Goal: Information Seeking & Learning: Understand process/instructions

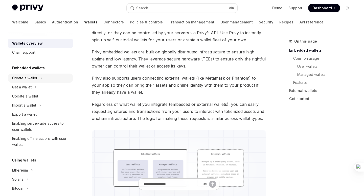
click at [42, 78] on icon "Toggle Create a wallet section" at bounding box center [41, 78] width 2 height 6
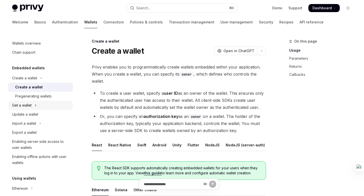
click at [36, 104] on icon "Toggle Get a wallet section" at bounding box center [36, 106] width 2 height 6
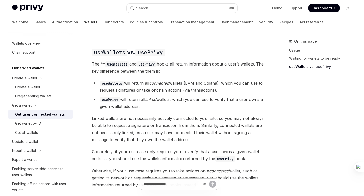
scroll to position [422, 0]
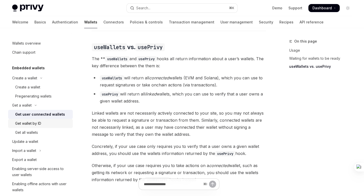
click at [33, 122] on div "Get wallet by ID" at bounding box center [28, 124] width 26 height 6
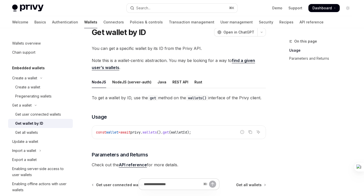
scroll to position [19, 0]
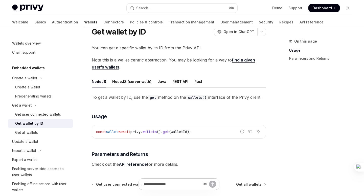
click at [235, 58] on link "find a given user’s wallets" at bounding box center [173, 64] width 163 height 12
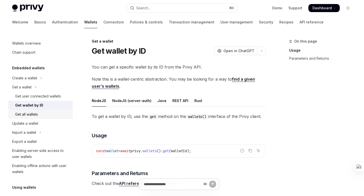
click at [46, 115] on div "Get all wallets" at bounding box center [42, 115] width 55 height 6
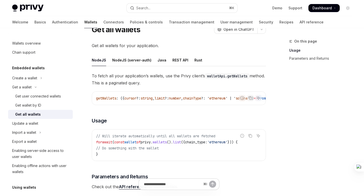
scroll to position [22, 0]
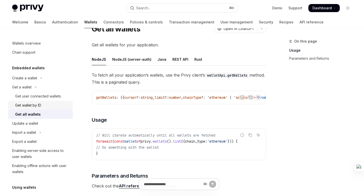
click at [39, 108] on div "Get wallet by ID" at bounding box center [28, 106] width 26 height 6
click at [38, 105] on div "Get wallet by ID" at bounding box center [28, 106] width 26 height 6
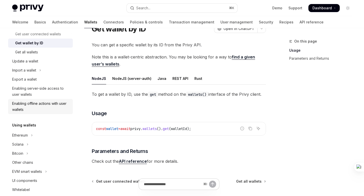
scroll to position [64, 0]
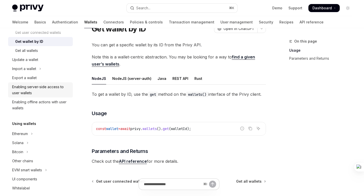
click at [40, 89] on div "Enabling server-side access to user wallets" at bounding box center [41, 90] width 58 height 12
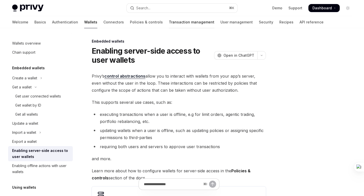
click at [169, 21] on link "Transaction management" at bounding box center [191, 22] width 45 height 12
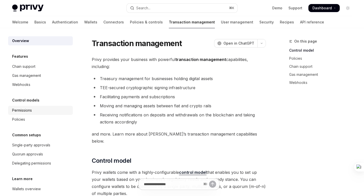
scroll to position [26, 0]
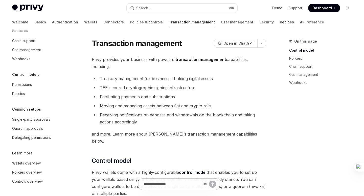
click at [280, 22] on link "Recipes" at bounding box center [287, 22] width 14 height 12
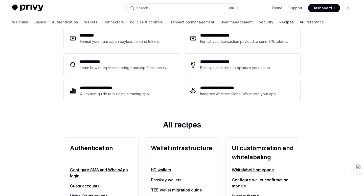
scroll to position [91, 0]
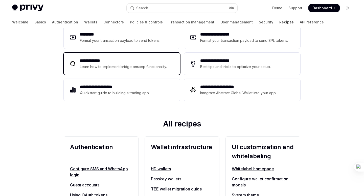
click at [131, 61] on h2 "**********" at bounding box center [124, 61] width 88 height 6
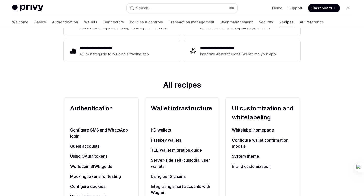
scroll to position [126, 0]
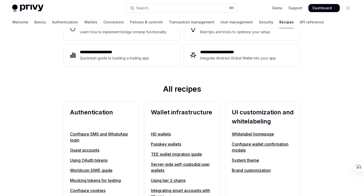
click at [189, 116] on h2 "Wallet infrastructure" at bounding box center [182, 117] width 62 height 18
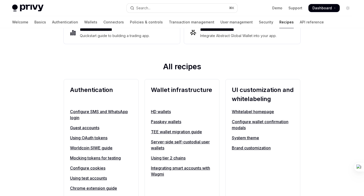
scroll to position [150, 0]
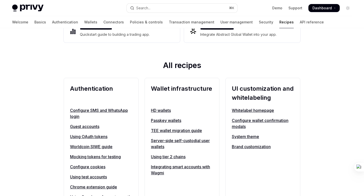
click at [159, 110] on link "HD wallets" at bounding box center [182, 111] width 62 height 6
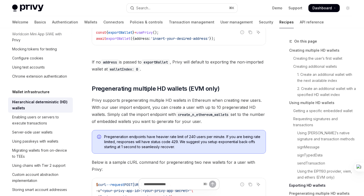
scroll to position [1318, 0]
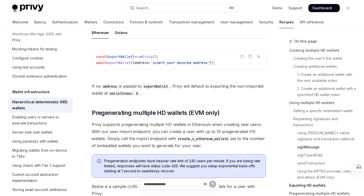
click at [310, 146] on link "signMessage" at bounding box center [322, 147] width 67 height 8
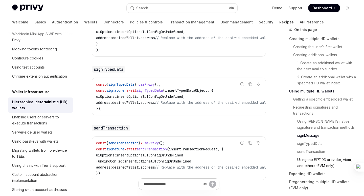
scroll to position [949, 0]
click at [310, 150] on link "sendTransaction" at bounding box center [322, 152] width 67 height 8
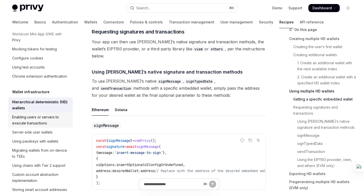
scroll to position [821, 0]
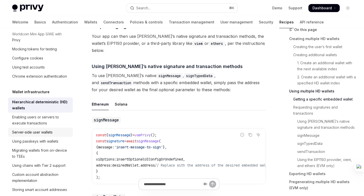
click at [38, 134] on div "Server-side user wallets" at bounding box center [32, 133] width 40 height 6
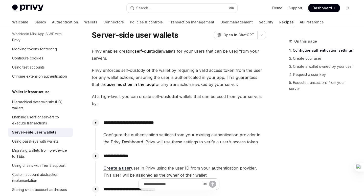
scroll to position [21, 0]
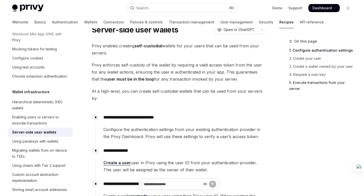
click at [301, 86] on link "5. Execute transactions from your server" at bounding box center [322, 86] width 67 height 14
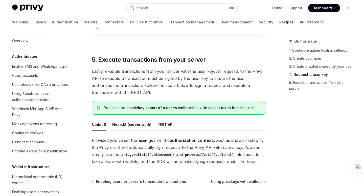
scroll to position [899, 0]
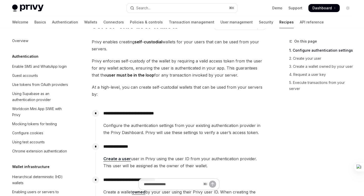
scroll to position [21, 0]
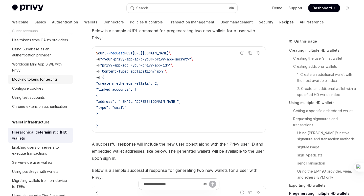
scroll to position [79, 0]
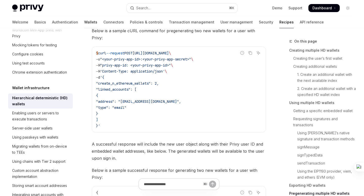
click at [84, 25] on link "Wallets" at bounding box center [90, 22] width 13 height 12
click at [84, 23] on link "Wallets" at bounding box center [90, 22] width 13 height 12
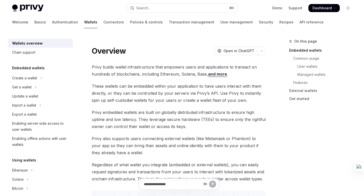
click at [84, 21] on link "Wallets" at bounding box center [90, 22] width 13 height 12
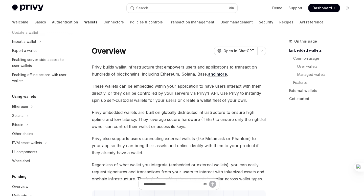
scroll to position [59, 0]
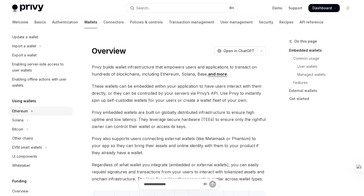
click at [32, 109] on icon "Toggle Ethereum section" at bounding box center [32, 111] width 2 height 6
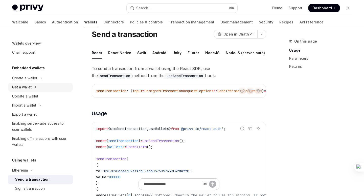
click at [35, 87] on icon "Toggle Get a wallet section" at bounding box center [36, 87] width 2 height 6
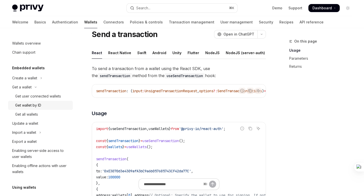
click at [47, 102] on link "Get wallet by ID" at bounding box center [40, 105] width 65 height 9
click at [43, 103] on div "Get wallet by ID" at bounding box center [42, 106] width 55 height 6
click at [25, 106] on div "Get wallet by ID" at bounding box center [28, 106] width 26 height 6
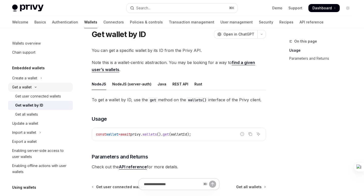
type textarea "*"
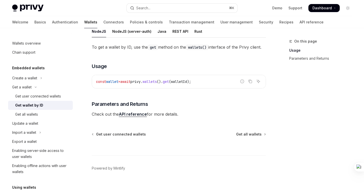
scroll to position [72, 0]
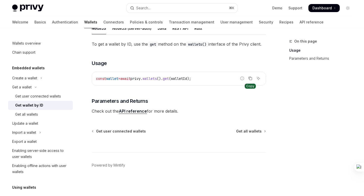
click at [251, 80] on icon "Copy the contents from the code block" at bounding box center [250, 79] width 3 height 3
